Goal: Information Seeking & Learning: Learn about a topic

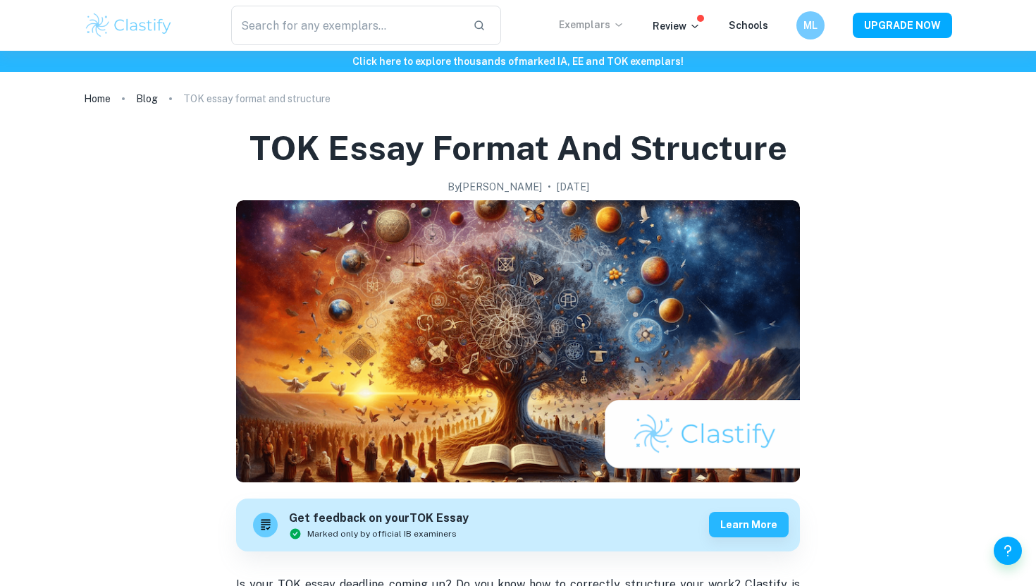
click at [613, 30] on p "Exemplars" at bounding box center [592, 25] width 66 height 16
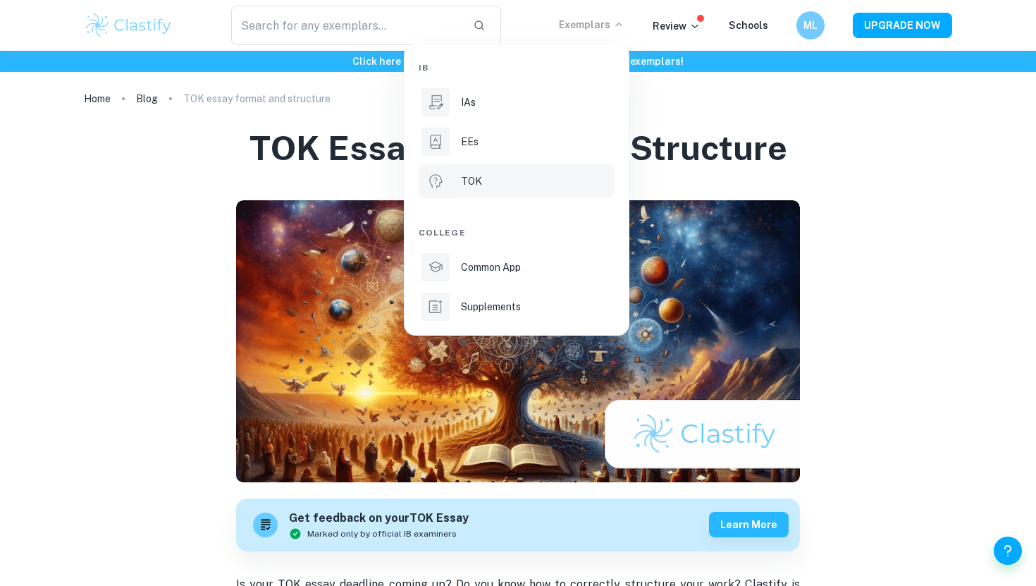
click at [510, 183] on div "TOK" at bounding box center [536, 181] width 151 height 16
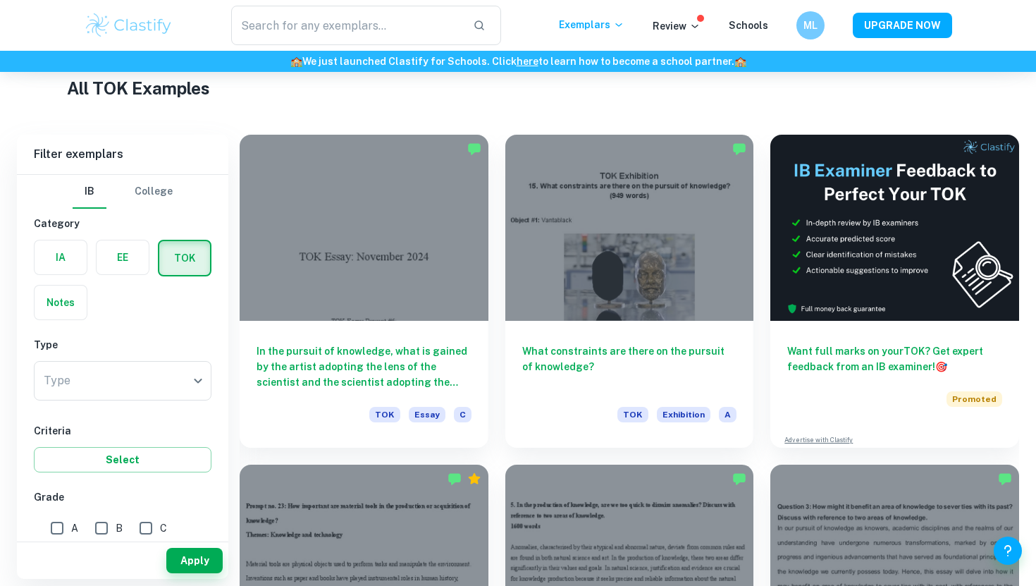
scroll to position [276, 0]
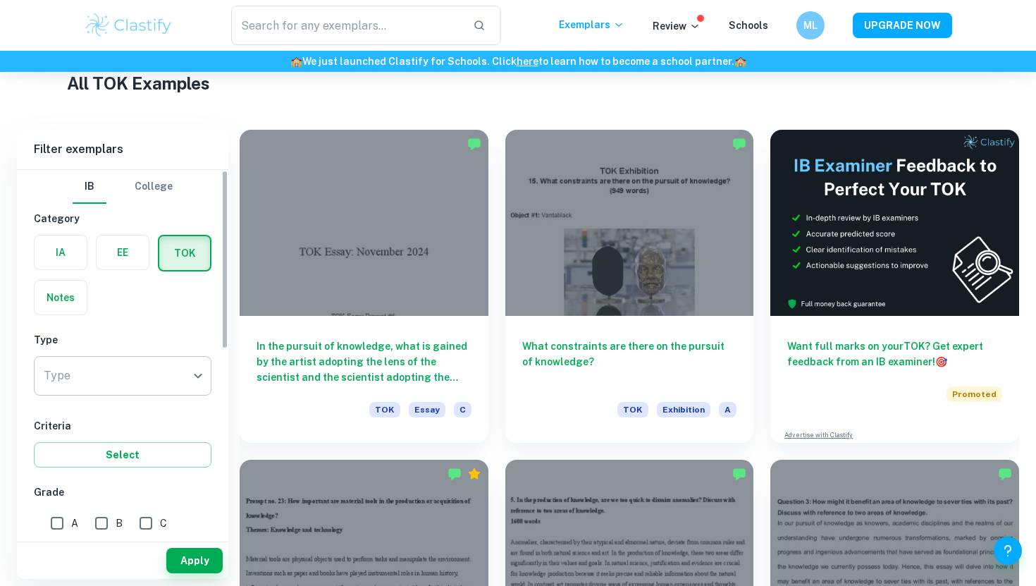
click at [193, 374] on body "We value your privacy We use cookies to enhance your browsing experience, serve…" at bounding box center [518, 89] width 1036 height 586
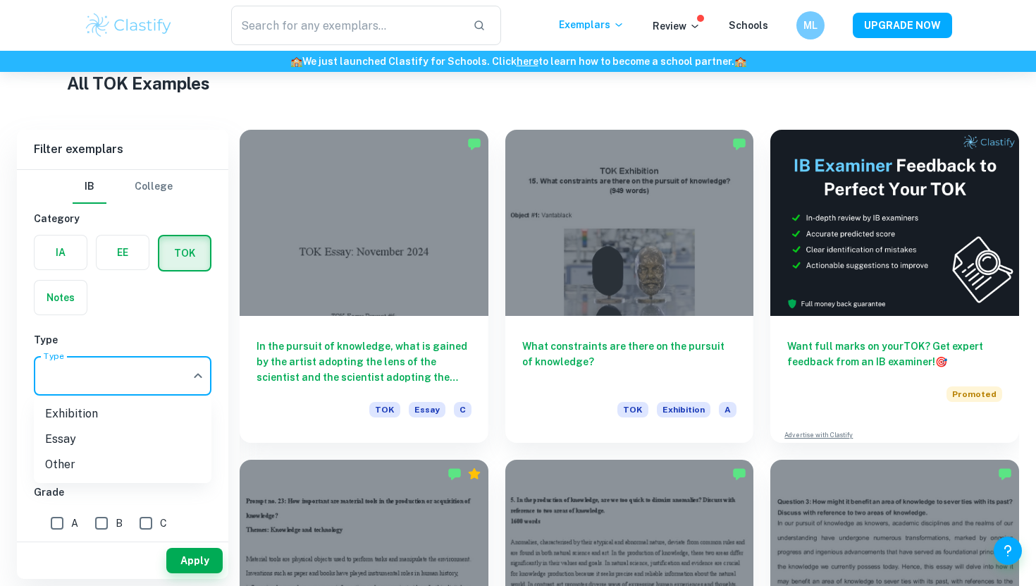
click at [164, 433] on li "Essay" at bounding box center [123, 438] width 178 height 25
type input "Essay"
click at [61, 523] on input "A" at bounding box center [57, 523] width 28 height 28
checkbox input "true"
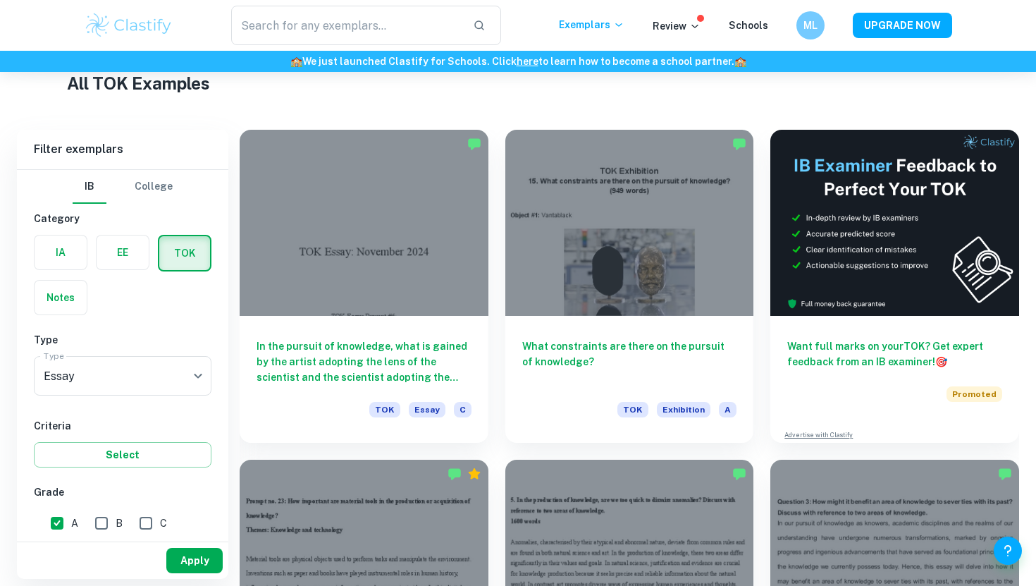
click at [190, 553] on button "Apply" at bounding box center [194, 560] width 56 height 25
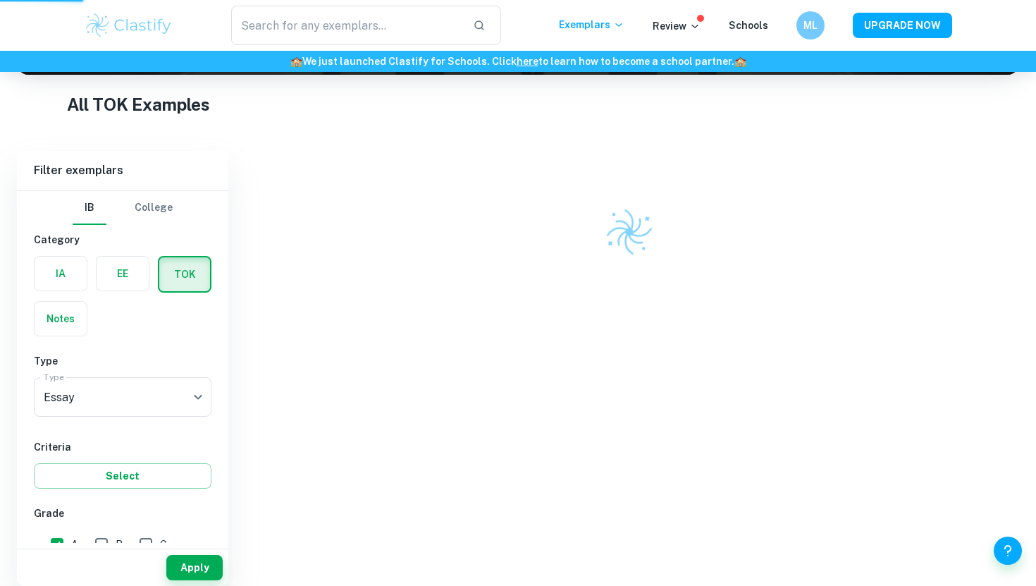
scroll to position [213, 0]
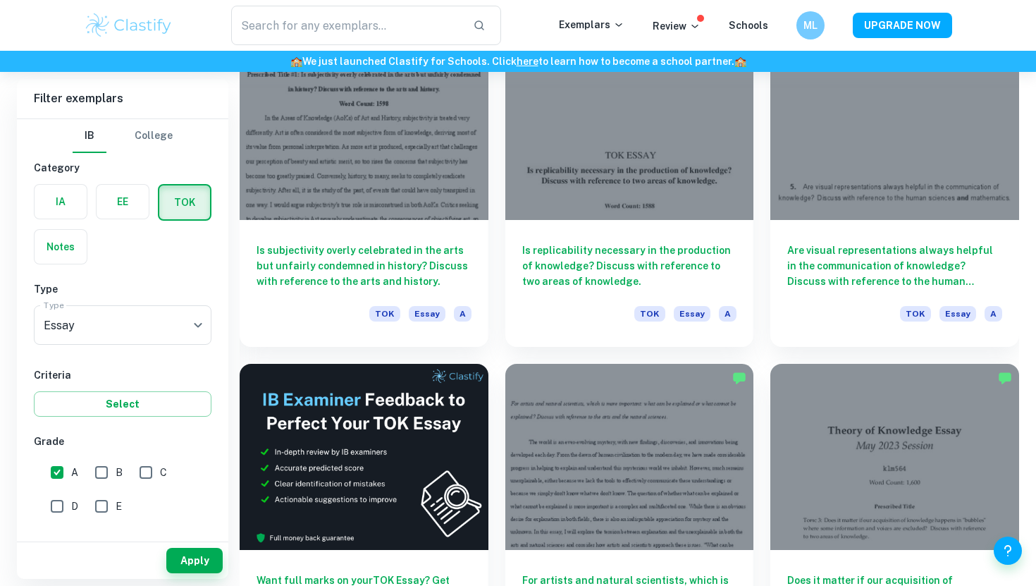
scroll to position [2104, 0]
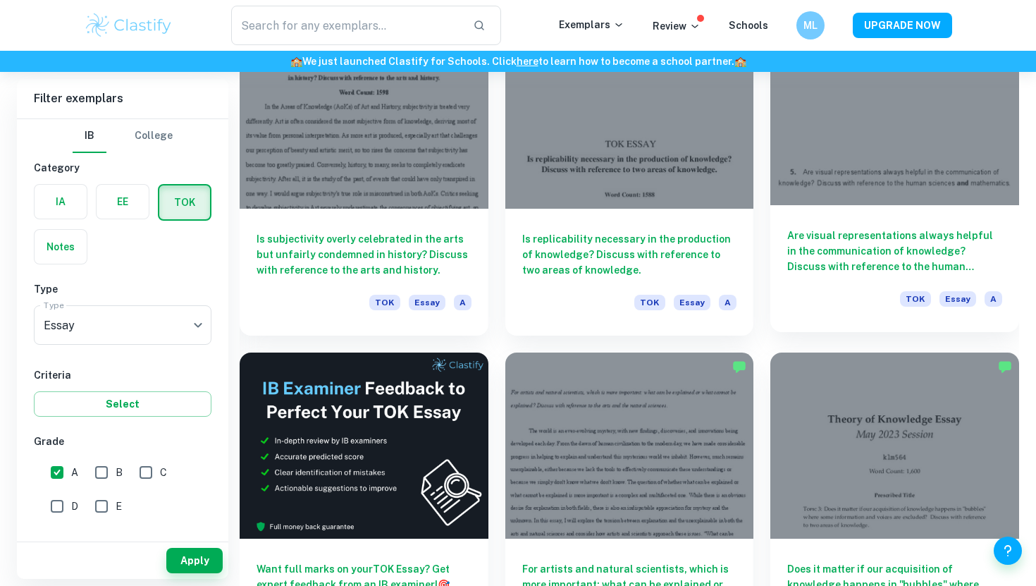
click at [897, 271] on h6 "Are visual representations always helpful in the communication of knowledge? Di…" at bounding box center [894, 251] width 215 height 47
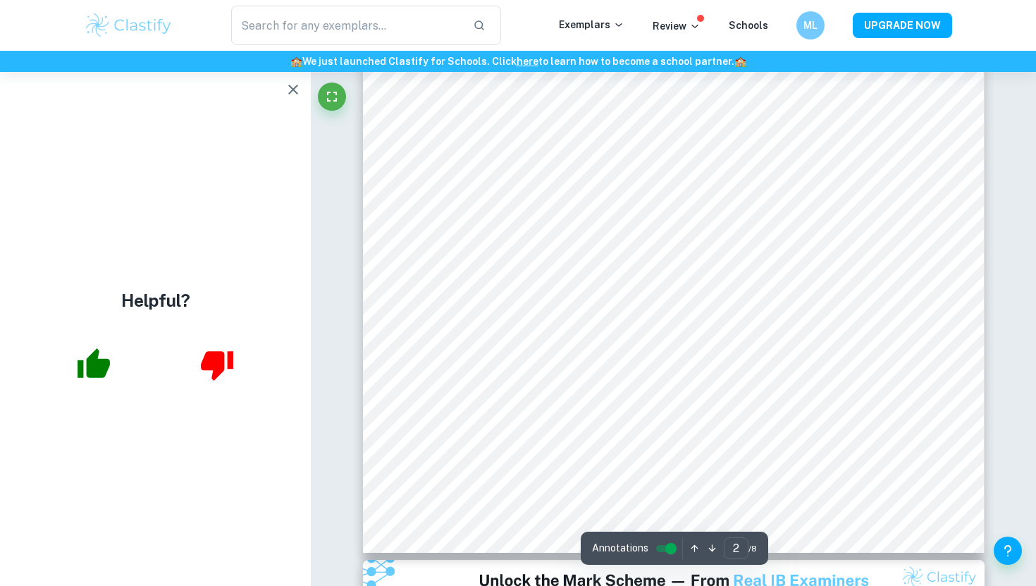
scroll to position [1401, 0]
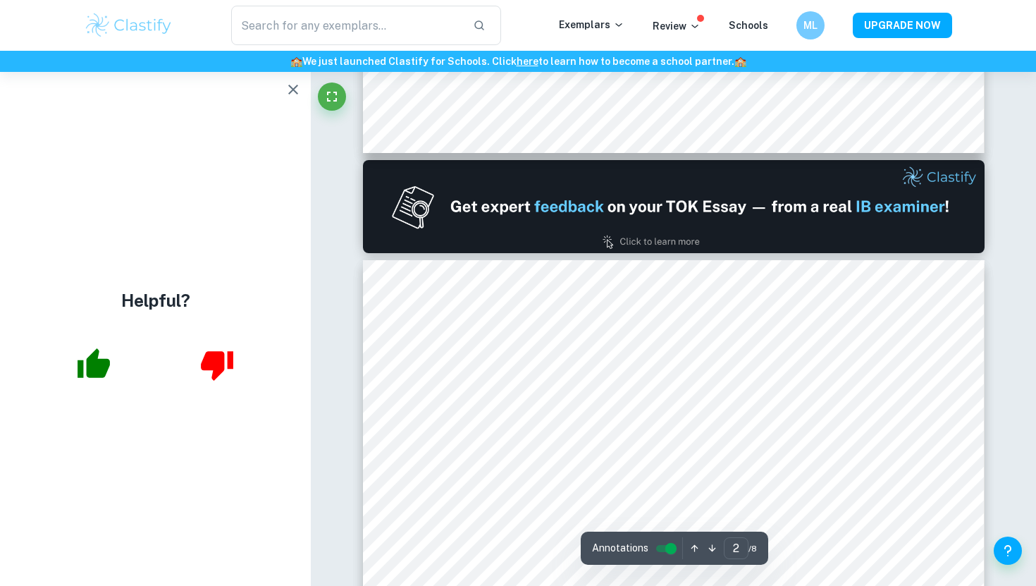
type input "1"
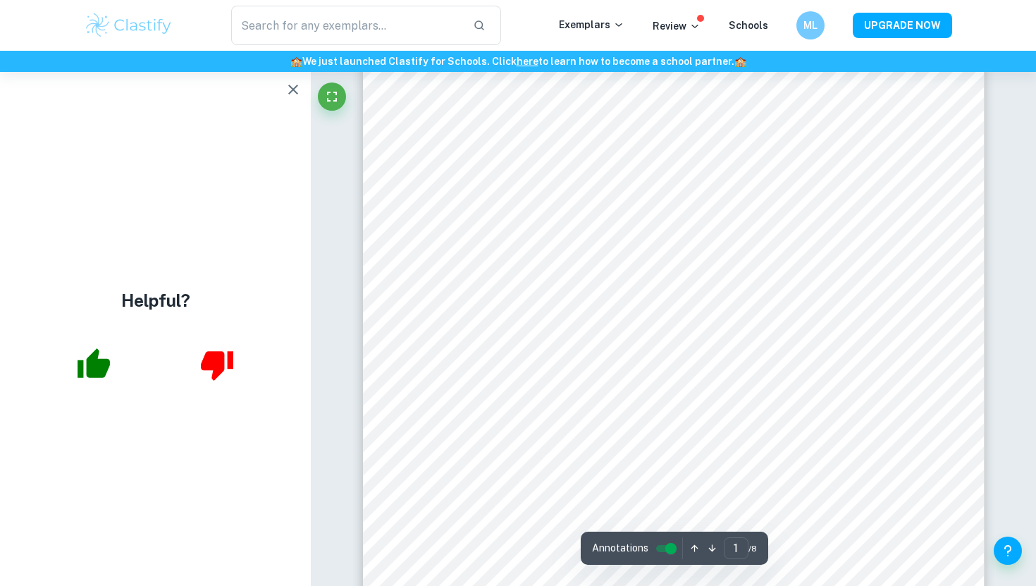
scroll to position [61, 0]
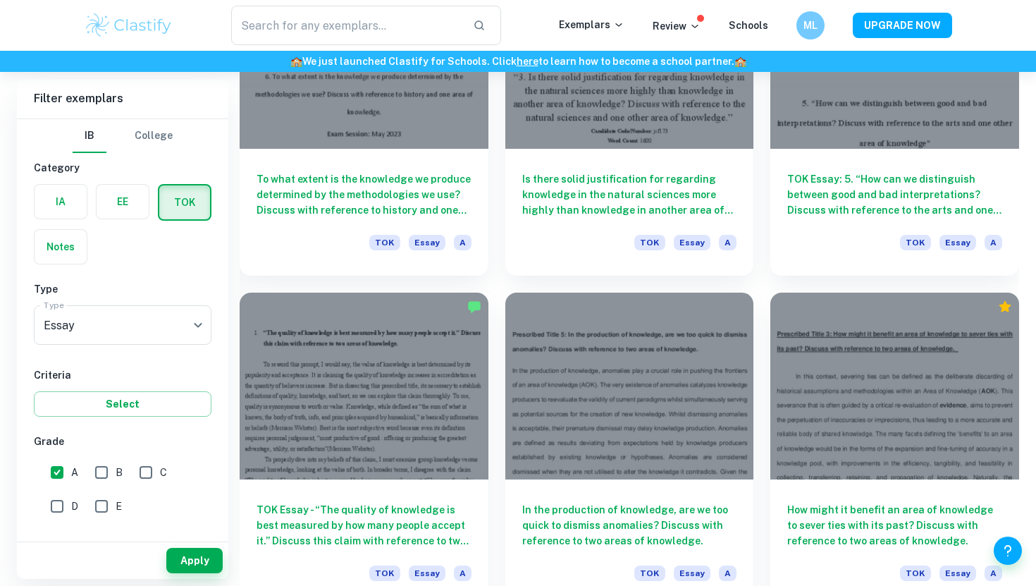
scroll to position [3152, 0]
